Goal: Task Accomplishment & Management: Manage account settings

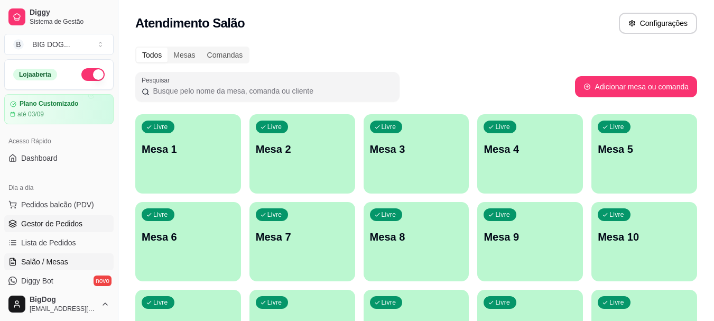
click at [73, 216] on link "Gestor de Pedidos" at bounding box center [58, 223] width 109 height 17
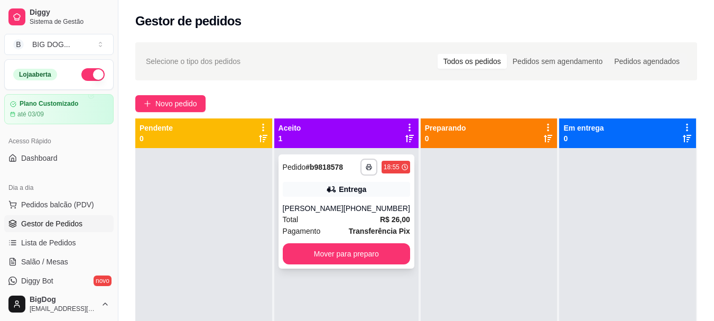
click at [333, 205] on div "[PERSON_NAME]" at bounding box center [313, 208] width 61 height 11
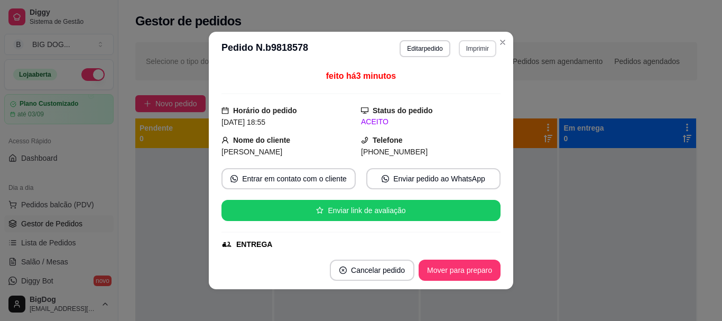
click at [479, 51] on button "Imprimir" at bounding box center [478, 48] width 38 height 17
click at [463, 88] on button "IMPRESSORA" at bounding box center [454, 85] width 74 height 16
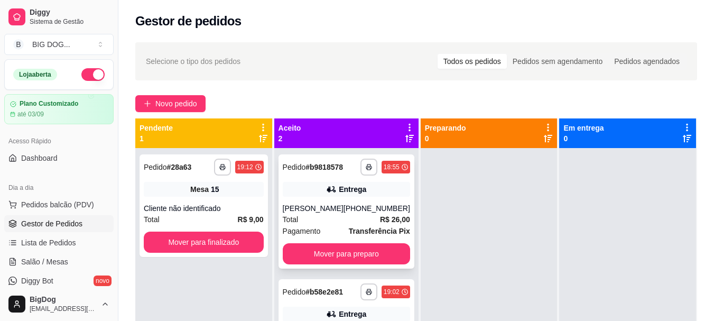
click at [376, 242] on div "**********" at bounding box center [346, 211] width 136 height 114
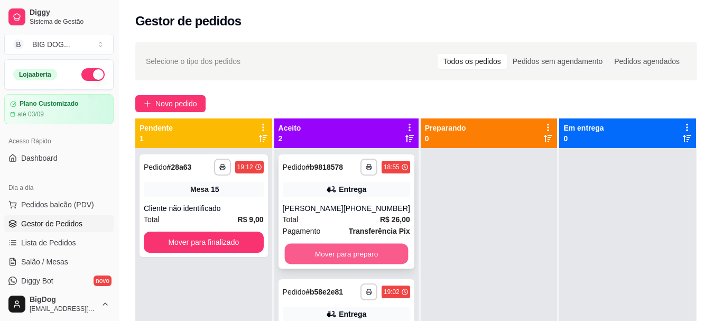
click at [341, 253] on button "Mover para preparo" at bounding box center [346, 254] width 124 height 21
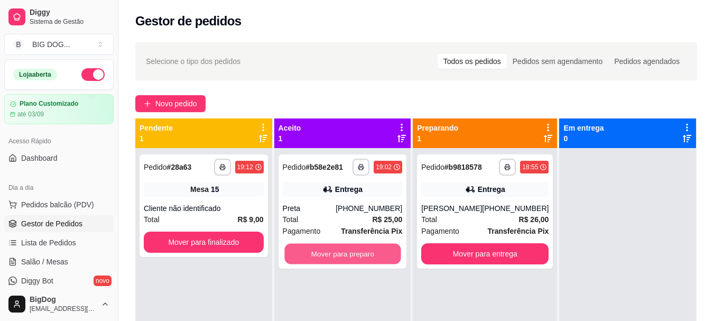
click at [341, 253] on button "Mover para preparo" at bounding box center [342, 254] width 116 height 21
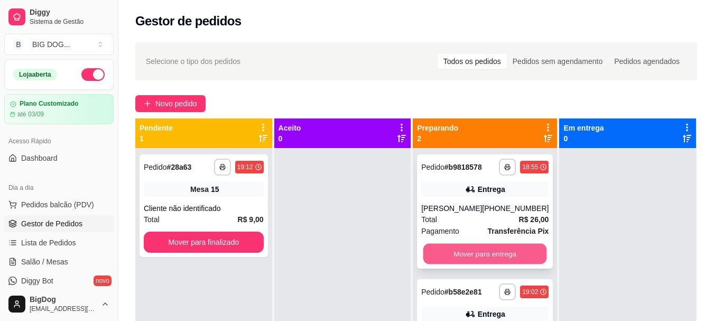
click at [465, 245] on button "Mover para entrega" at bounding box center [485, 254] width 124 height 21
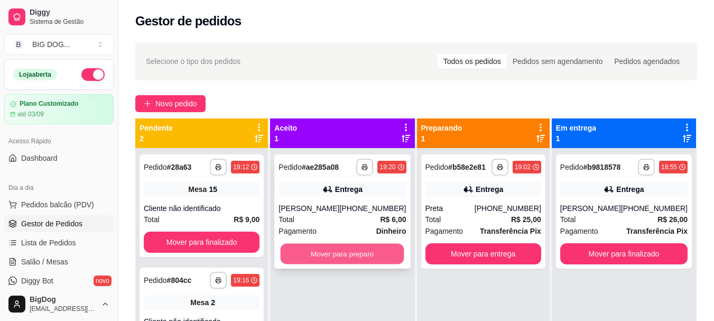
click at [324, 258] on button "Mover para preparo" at bounding box center [343, 254] width 124 height 21
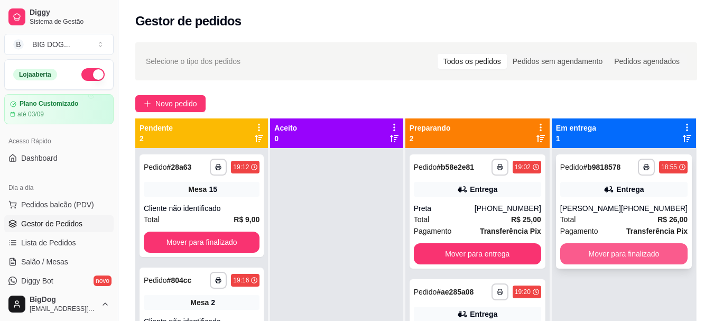
click at [615, 256] on button "Mover para finalizado" at bounding box center [623, 253] width 127 height 21
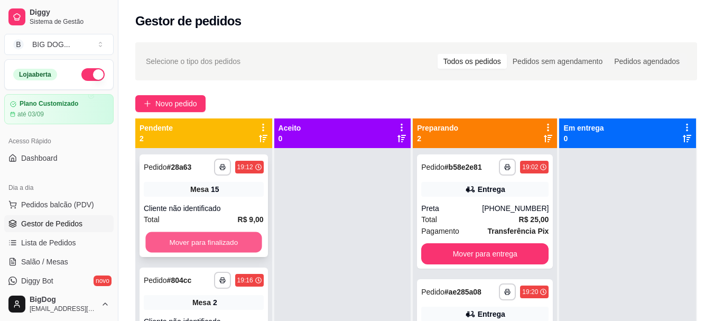
click at [201, 246] on button "Mover para finalizado" at bounding box center [203, 242] width 116 height 21
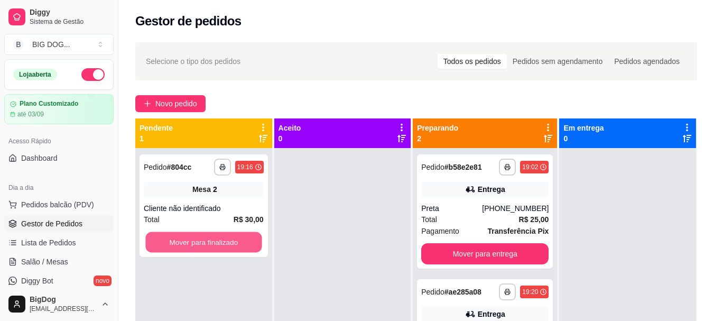
click at [201, 246] on button "Mover para finalizado" at bounding box center [203, 242] width 116 height 21
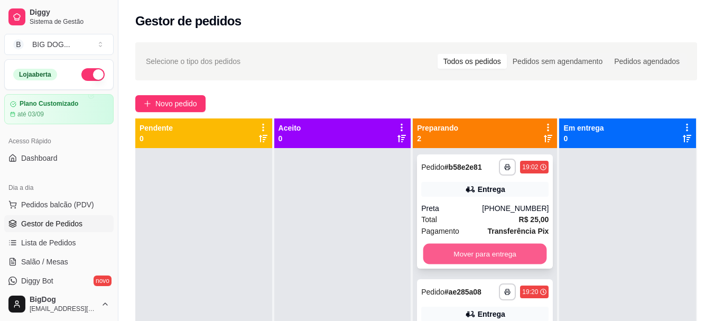
click at [515, 251] on button "Mover para entrega" at bounding box center [485, 254] width 124 height 21
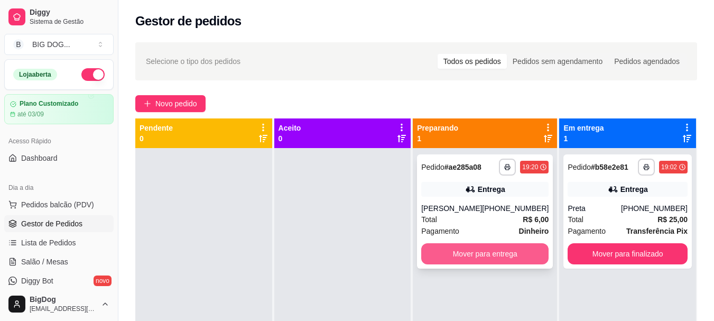
click at [499, 256] on button "Mover para entrega" at bounding box center [484, 253] width 127 height 21
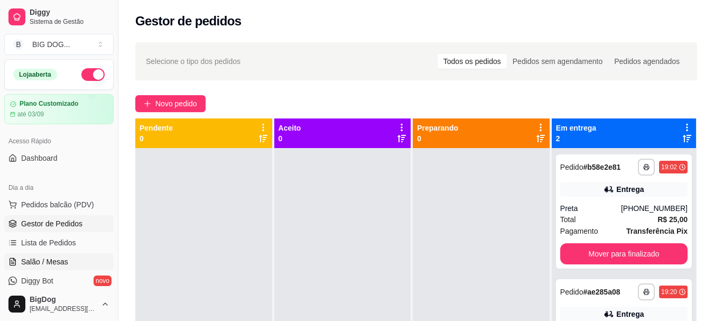
click at [59, 257] on span "Salão / Mesas" at bounding box center [44, 261] width 47 height 11
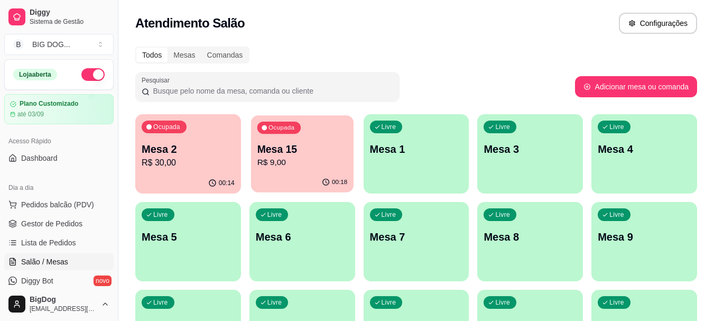
click at [309, 143] on p "Mesa 15" at bounding box center [302, 149] width 90 height 14
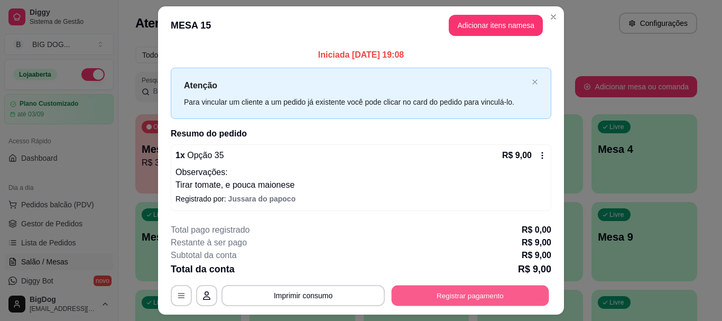
click at [444, 294] on button "Registrar pagamento" at bounding box center [469, 295] width 157 height 21
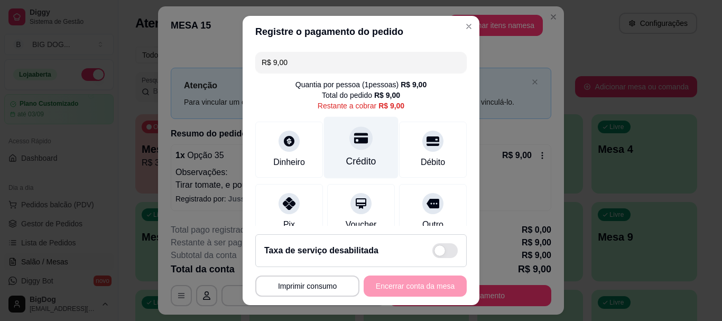
click at [356, 162] on div "Crédito" at bounding box center [361, 162] width 30 height 14
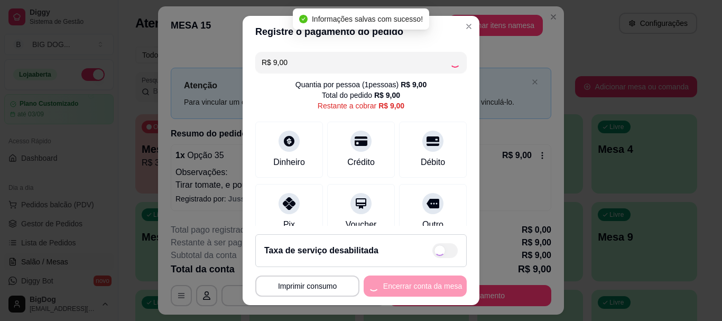
type input "R$ 0,00"
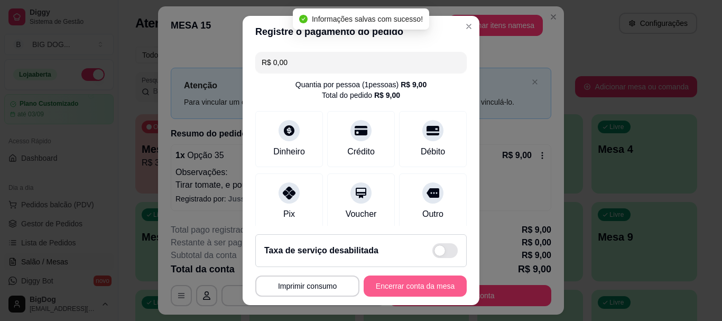
click at [421, 284] on button "Encerrar conta da mesa" at bounding box center [414, 285] width 103 height 21
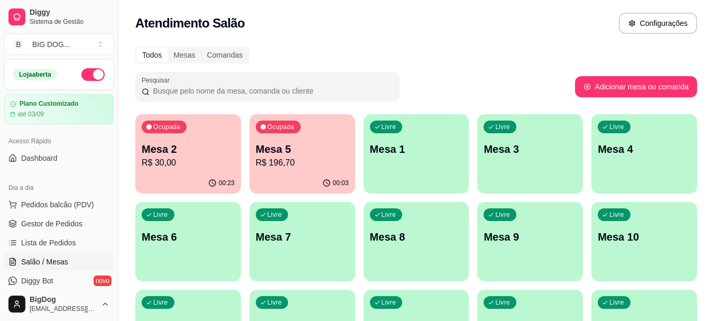
click at [323, 170] on div "Ocupada Mesa 5 R$ 196,70" at bounding box center [302, 143] width 106 height 59
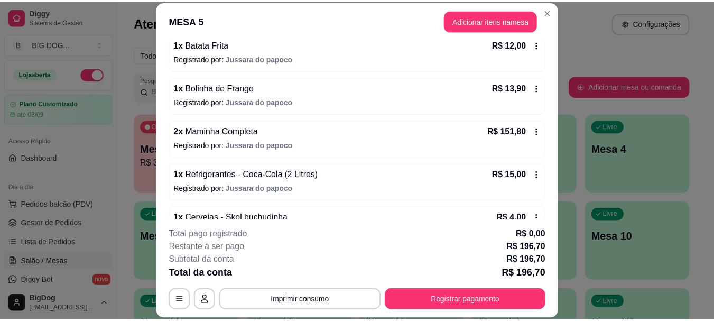
scroll to position [127, 0]
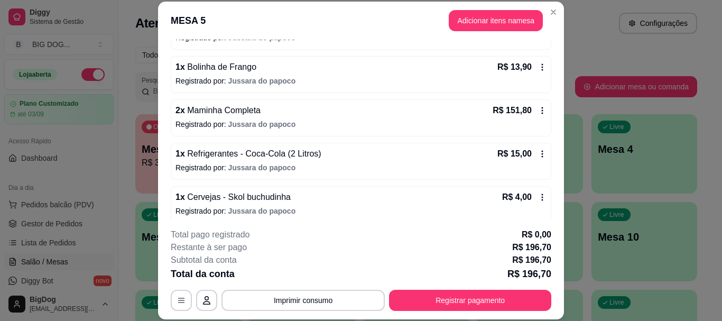
click at [538, 108] on icon at bounding box center [542, 110] width 8 height 8
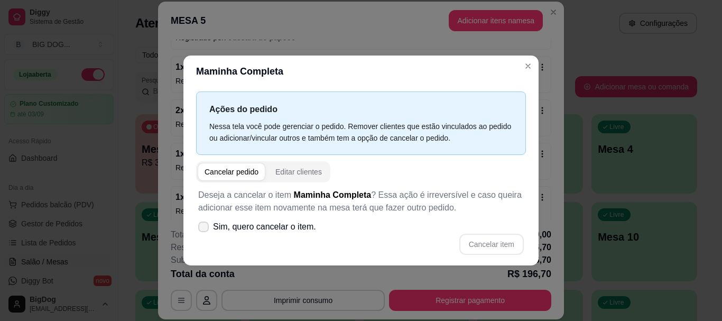
click at [205, 225] on icon at bounding box center [203, 226] width 8 height 6
click at [204, 228] on input "Sim, quero cancelar o item." at bounding box center [201, 231] width 7 height 7
checkbox input "true"
click at [495, 236] on button "Cancelar item" at bounding box center [491, 243] width 64 height 21
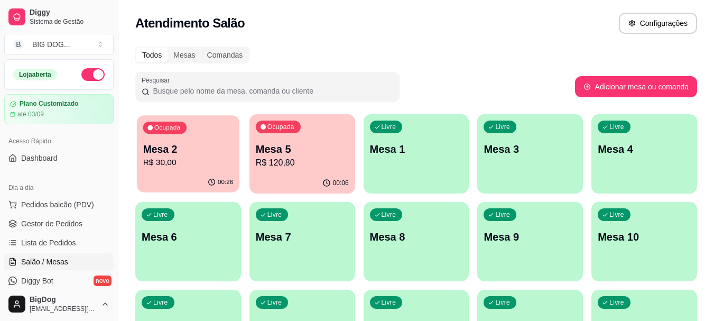
click at [192, 174] on div "00:26" at bounding box center [188, 182] width 102 height 20
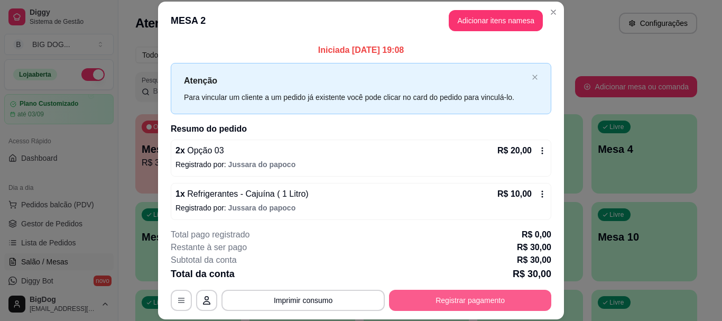
click at [438, 302] on button "Registrar pagamento" at bounding box center [470, 299] width 162 height 21
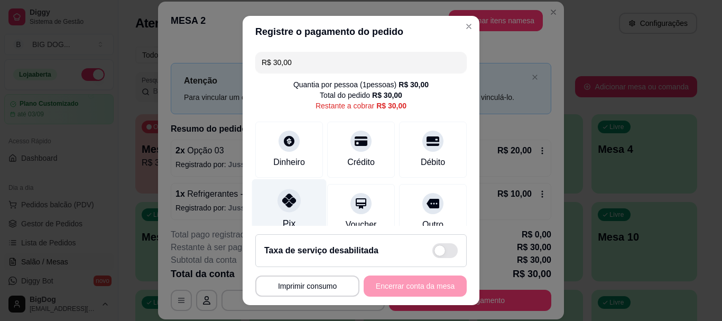
click at [277, 203] on div at bounding box center [288, 200] width 23 height 23
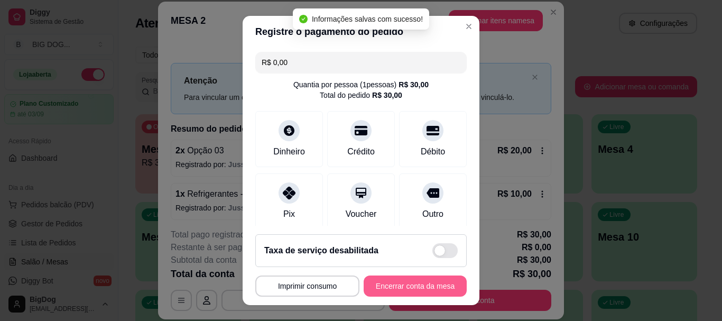
type input "R$ 0,00"
click at [416, 290] on button "Encerrar conta da mesa" at bounding box center [415, 285] width 100 height 21
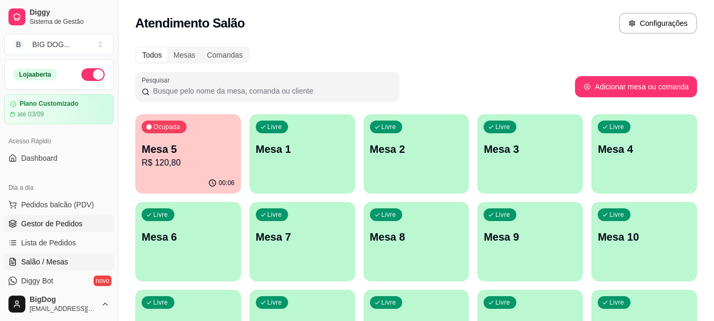
click at [68, 225] on span "Gestor de Pedidos" at bounding box center [51, 223] width 61 height 11
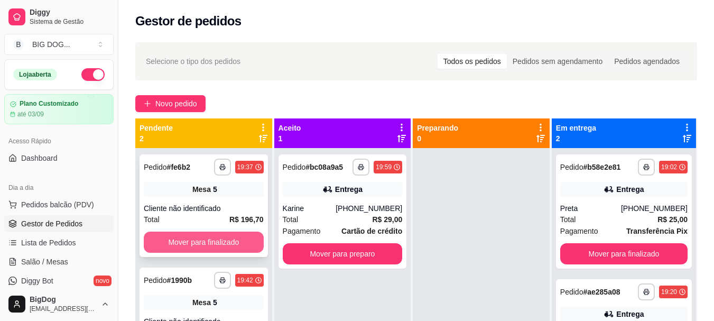
click at [181, 248] on button "Mover para finalizado" at bounding box center [204, 241] width 120 height 21
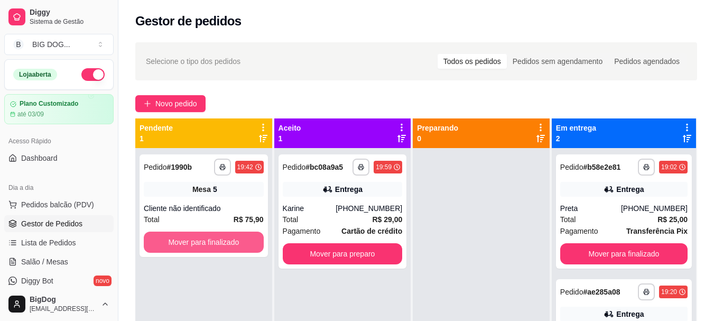
click at [181, 248] on button "Mover para finalizado" at bounding box center [204, 241] width 120 height 21
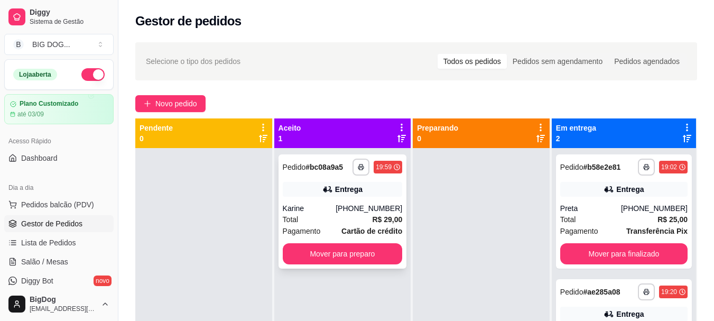
click at [353, 229] on strong "Cartão de crédito" at bounding box center [371, 231] width 61 height 8
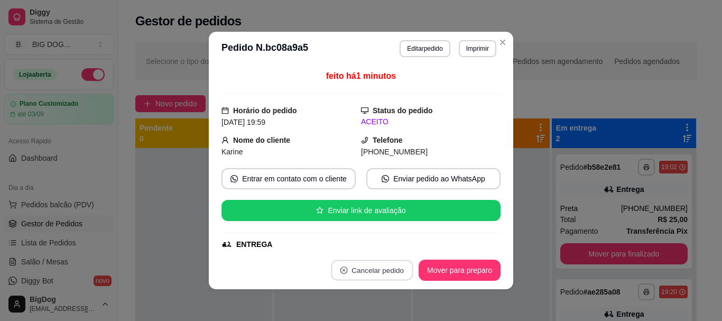
click at [392, 273] on button "Cancelar pedido" at bounding box center [372, 270] width 82 height 21
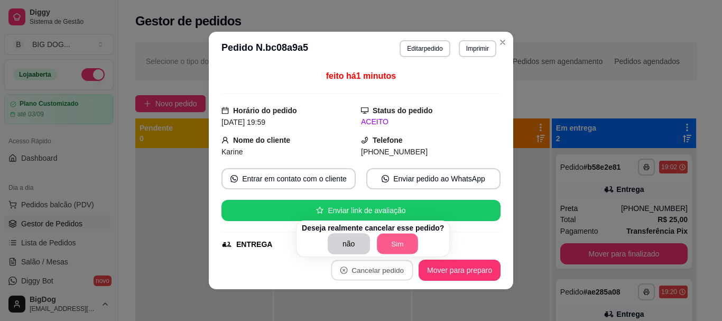
click at [391, 247] on button "Sim" at bounding box center [397, 243] width 41 height 21
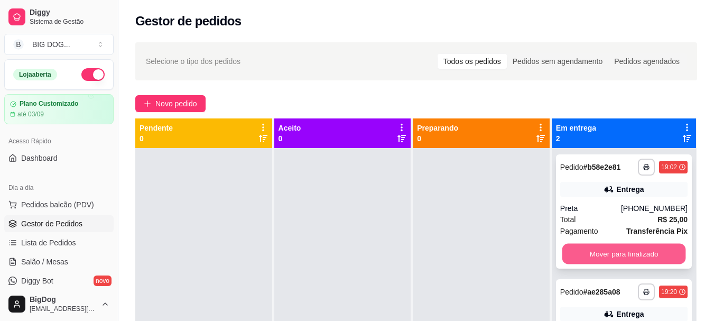
click at [671, 257] on button "Mover para finalizado" at bounding box center [624, 254] width 124 height 21
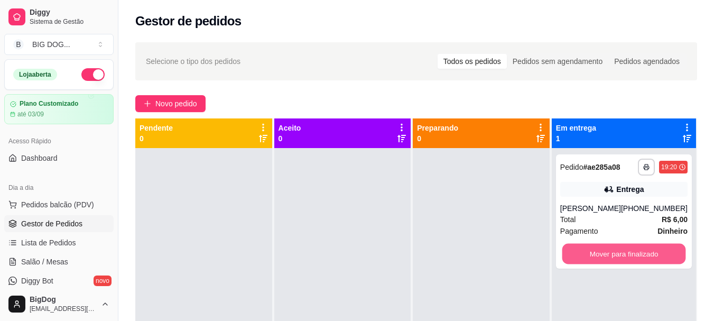
click at [671, 257] on button "Mover para finalizado" at bounding box center [624, 254] width 124 height 21
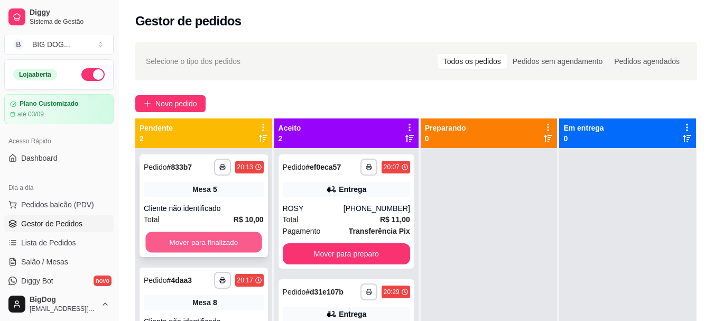
click at [227, 236] on button "Mover para finalizado" at bounding box center [203, 242] width 116 height 21
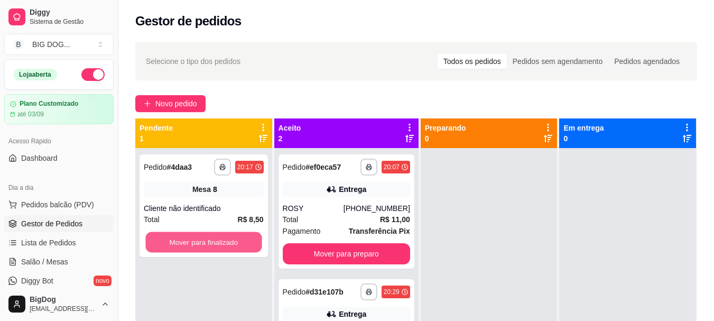
click at [227, 236] on button "Mover para finalizado" at bounding box center [203, 242] width 116 height 21
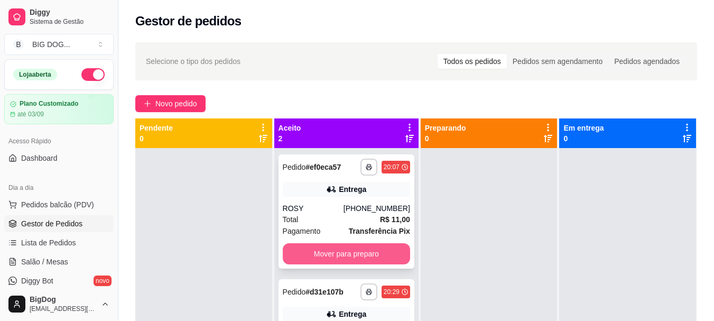
click at [354, 249] on button "Mover para preparo" at bounding box center [346, 253] width 127 height 21
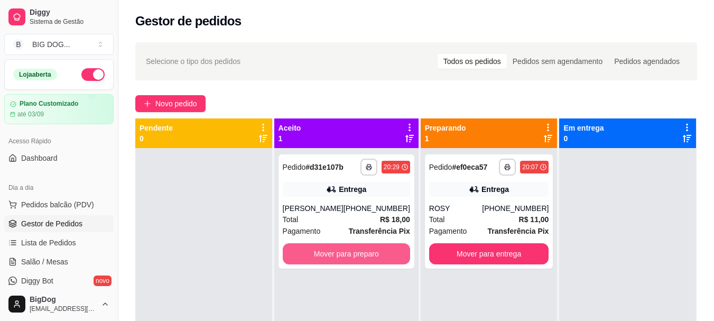
click at [354, 249] on button "Mover para preparo" at bounding box center [346, 253] width 127 height 21
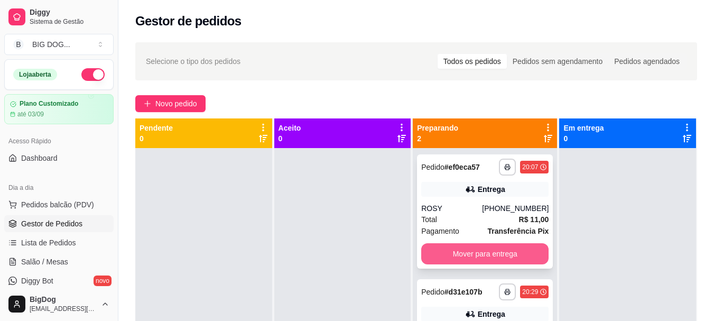
click at [502, 251] on button "Mover para entrega" at bounding box center [484, 253] width 127 height 21
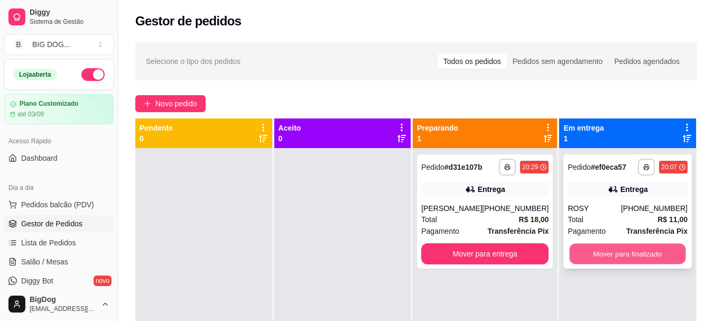
click at [634, 246] on button "Mover para finalizado" at bounding box center [627, 254] width 116 height 21
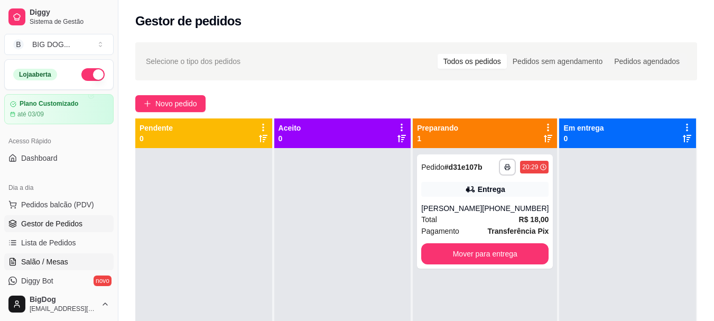
click at [65, 259] on span "Salão / Mesas" at bounding box center [44, 261] width 47 height 11
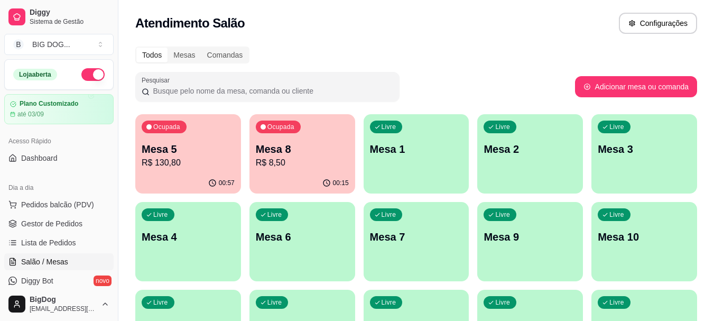
click at [194, 183] on div "00:57" at bounding box center [188, 183] width 106 height 21
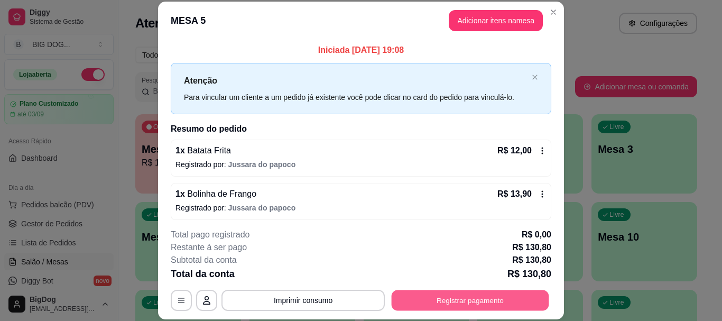
click at [452, 301] on button "Registrar pagamento" at bounding box center [469, 300] width 157 height 21
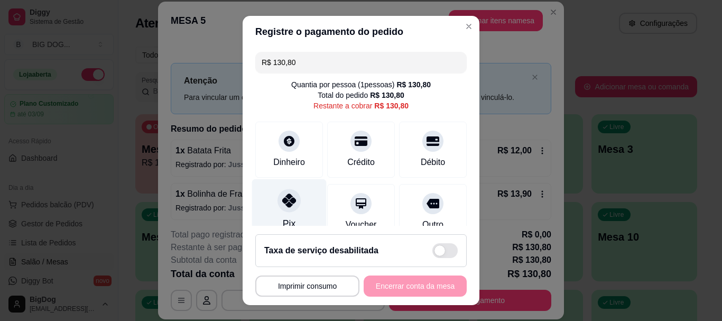
click at [276, 214] on div "Pix" at bounding box center [289, 210] width 74 height 62
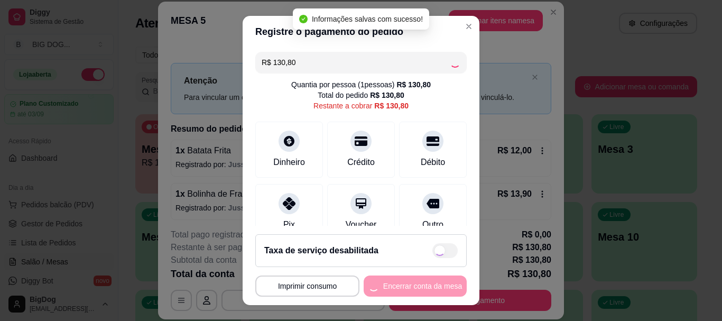
type input "R$ 0,00"
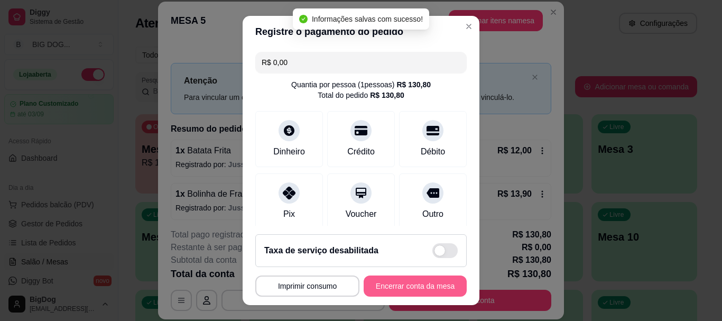
click at [420, 290] on button "Encerrar conta da mesa" at bounding box center [414, 285] width 103 height 21
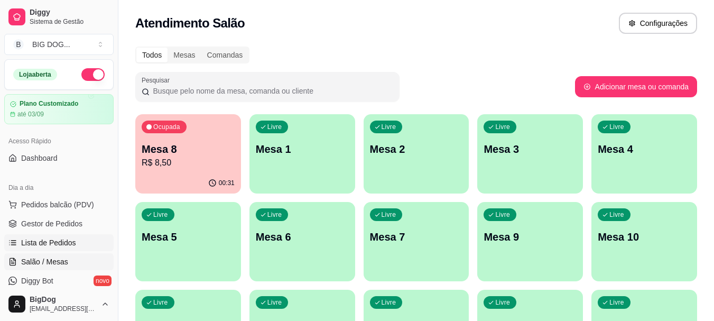
click at [49, 237] on link "Lista de Pedidos" at bounding box center [58, 242] width 109 height 17
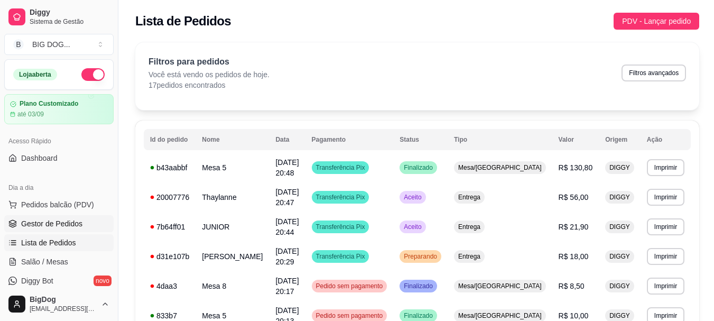
click at [40, 216] on link "Gestor de Pedidos" at bounding box center [58, 223] width 109 height 17
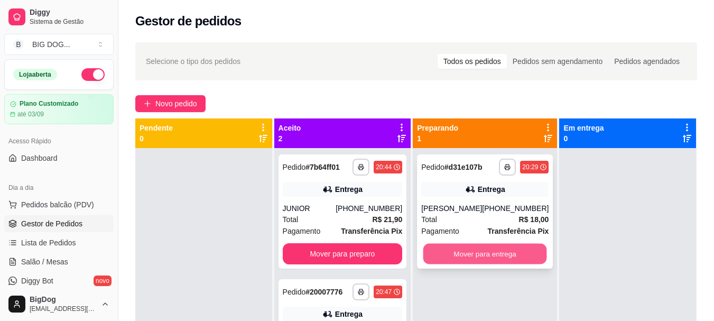
click at [473, 257] on button "Mover para entrega" at bounding box center [485, 254] width 124 height 21
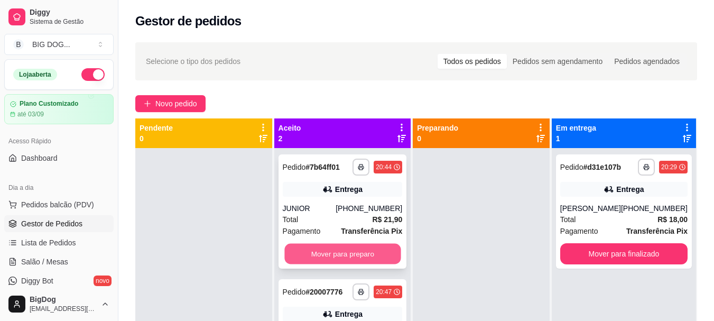
click at [356, 254] on button "Mover para preparo" at bounding box center [342, 254] width 116 height 21
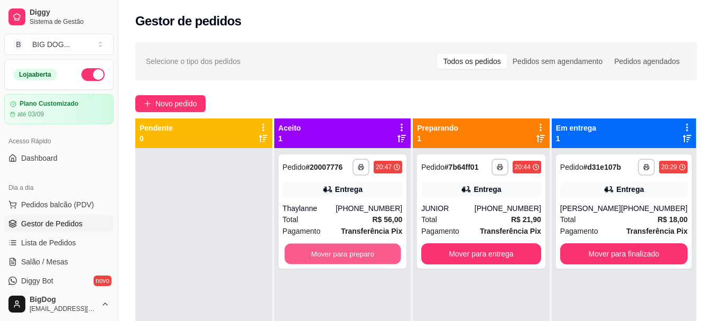
click at [356, 254] on button "Mover para preparo" at bounding box center [342, 254] width 116 height 21
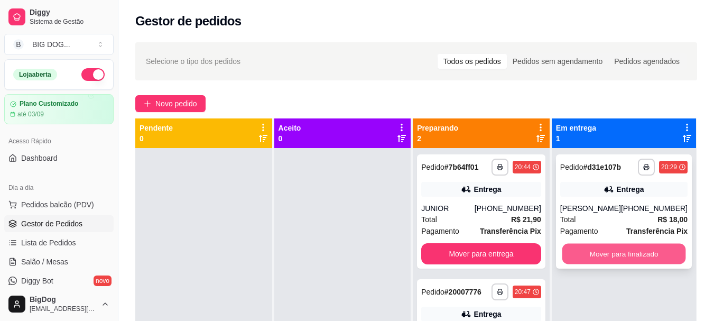
click at [618, 257] on button "Mover para finalizado" at bounding box center [624, 254] width 124 height 21
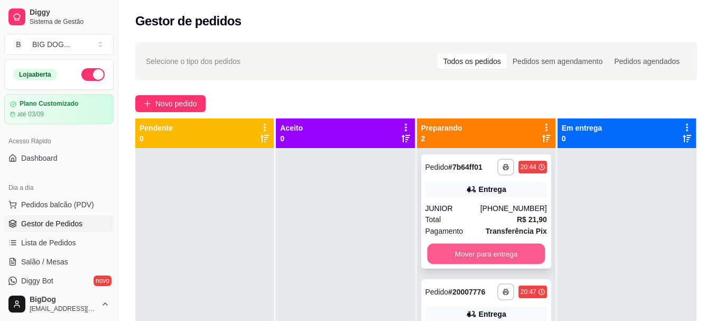
click at [513, 254] on button "Mover para entrega" at bounding box center [486, 254] width 118 height 21
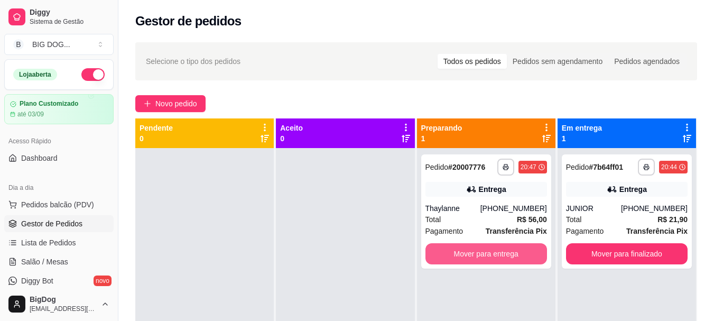
click at [513, 254] on button "Mover para entrega" at bounding box center [486, 253] width 122 height 21
